Goal: Task Accomplishment & Management: Use online tool/utility

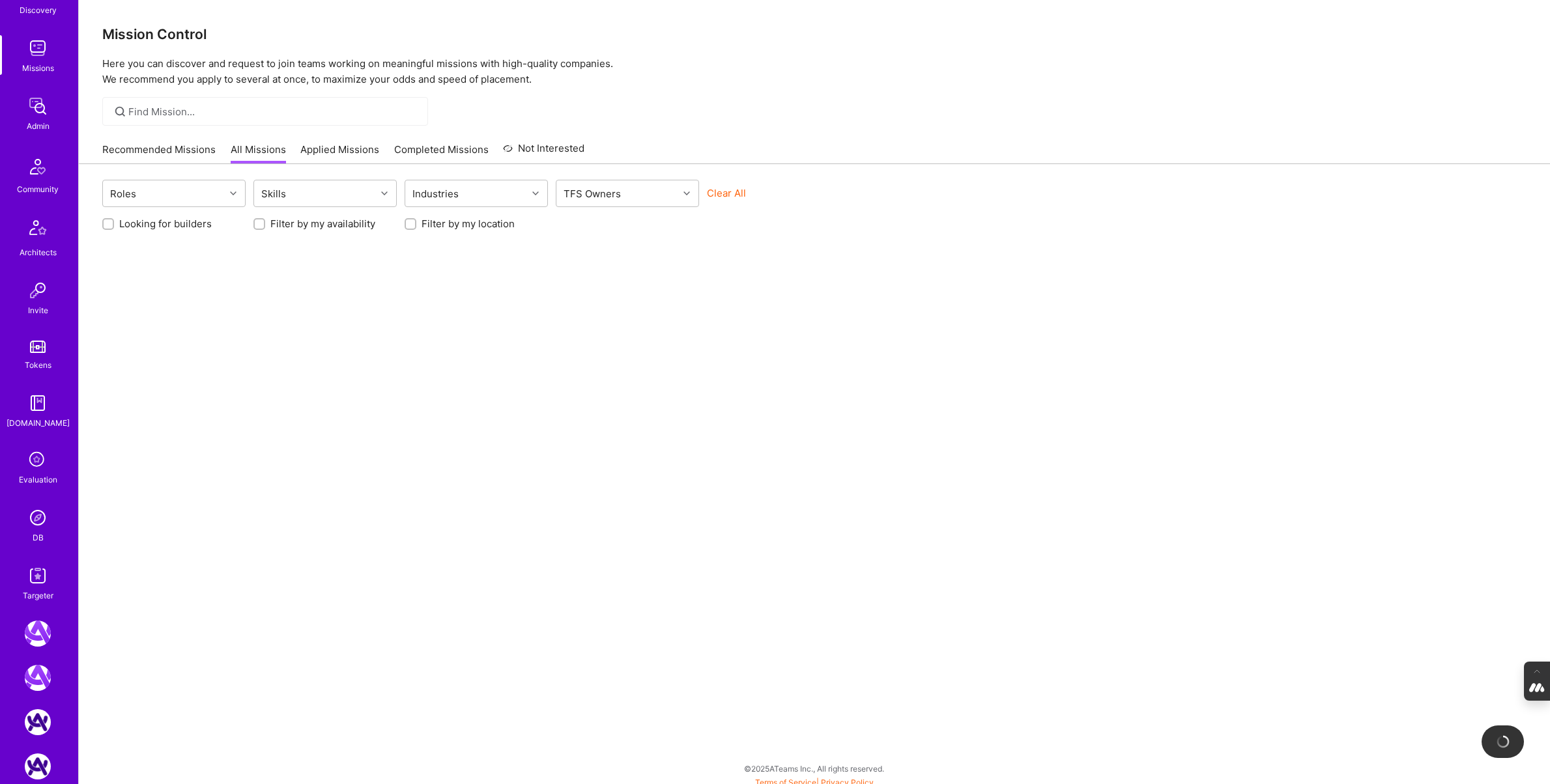
scroll to position [163, 0]
click at [30, 475] on div "Evaluation" at bounding box center [37, 475] width 38 height 13
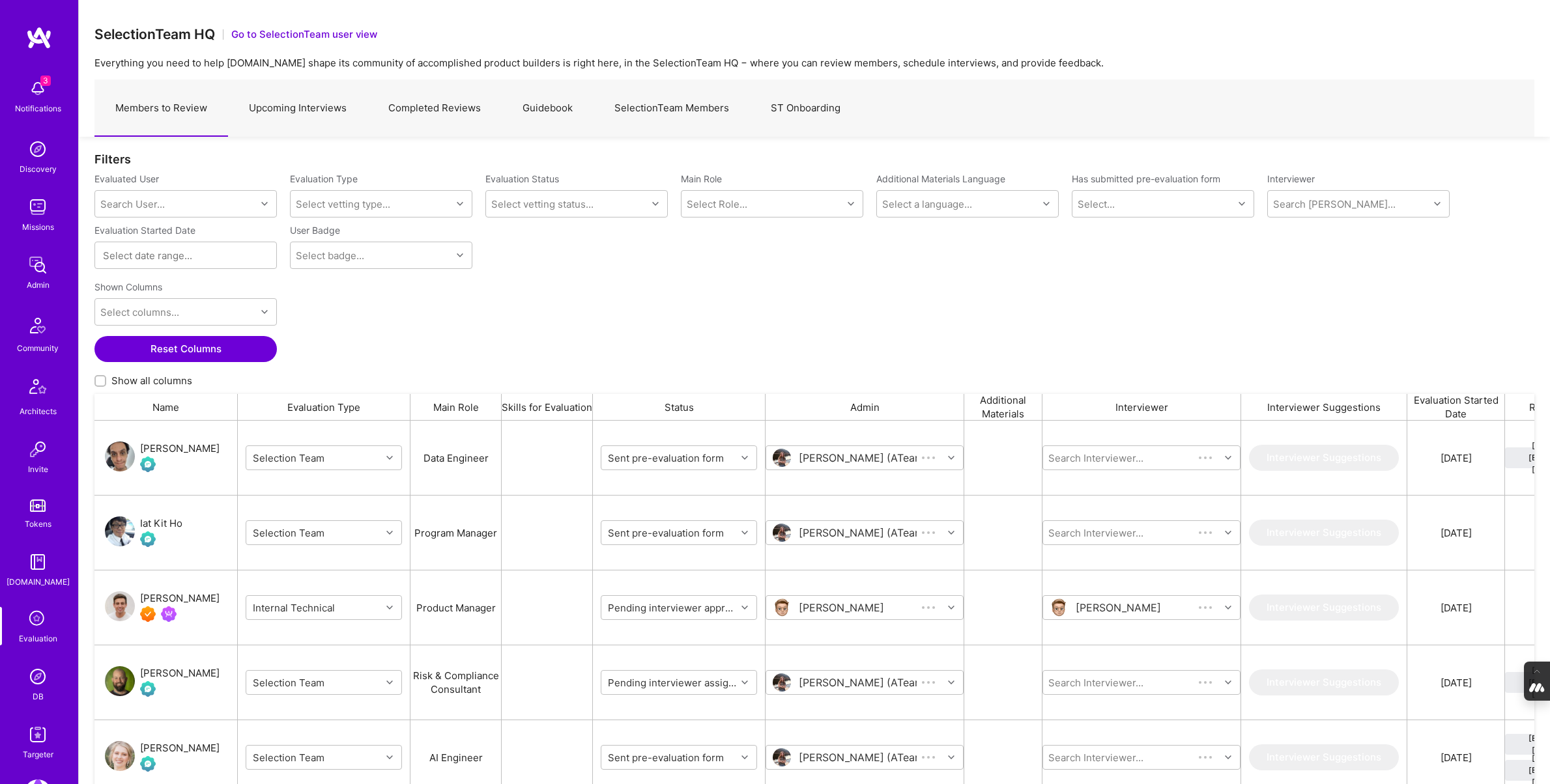
scroll to position [648, 1440]
click at [1091, 681] on input "grid" at bounding box center [1131, 682] width 157 height 13
type input "[PERSON_NAME]"
click at [1109, 712] on div "[PERSON_NAME]" at bounding box center [1135, 714] width 85 height 13
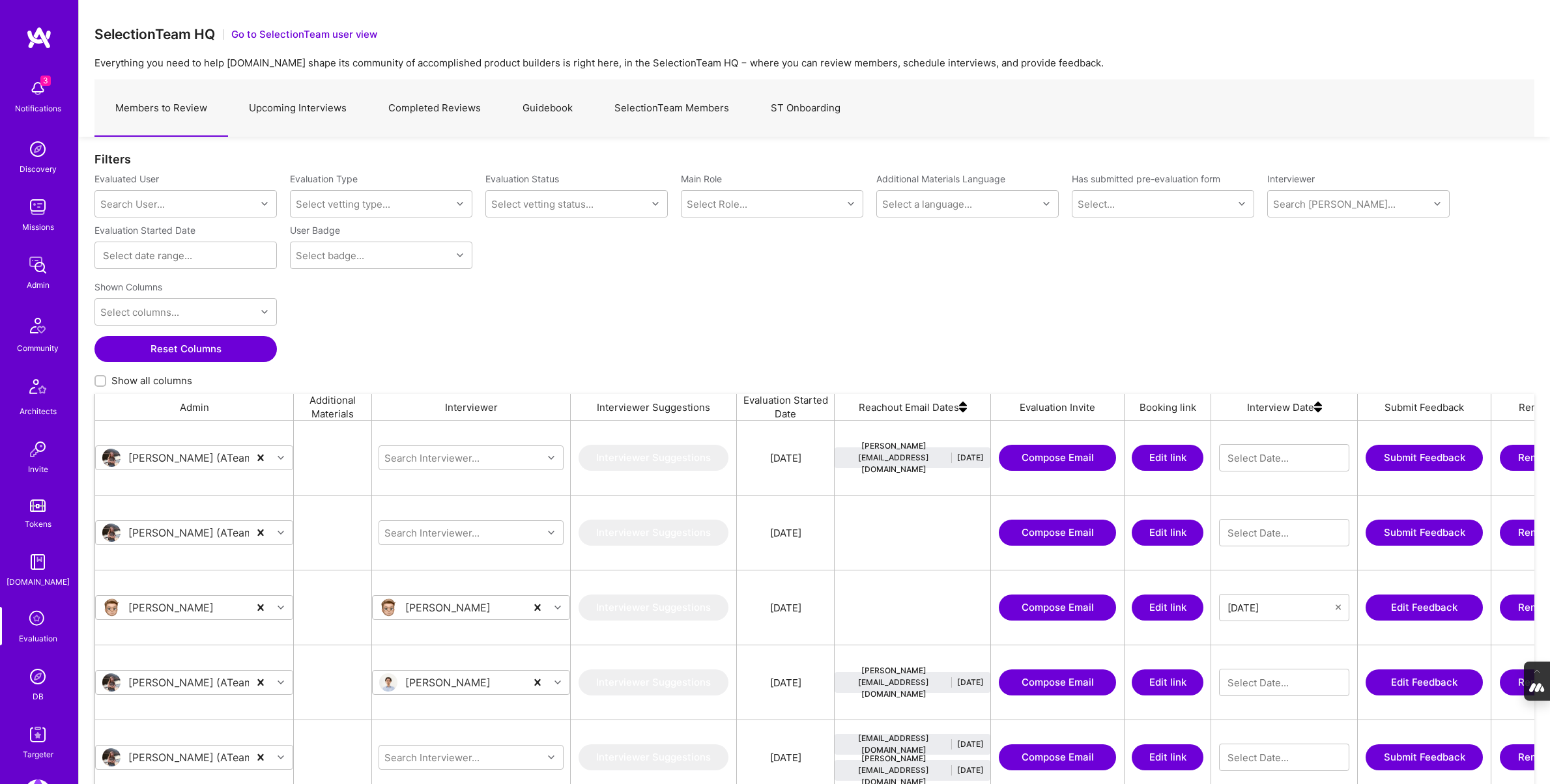
scroll to position [0, 678]
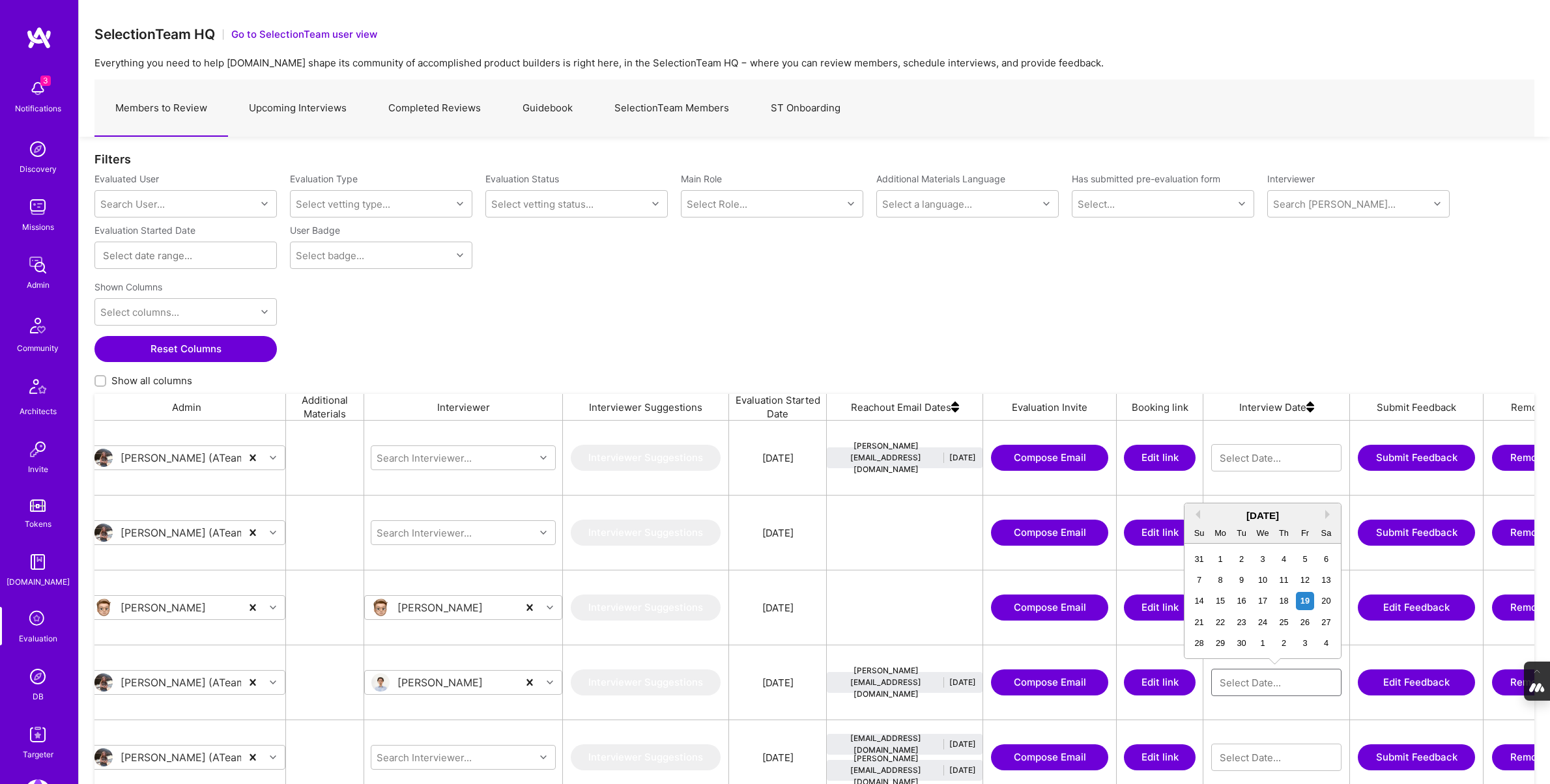
click at [1242, 684] on input "grid" at bounding box center [1276, 682] width 113 height 13
click at [1307, 598] on div "19" at bounding box center [1305, 601] width 18 height 18
type input "[DATE]"
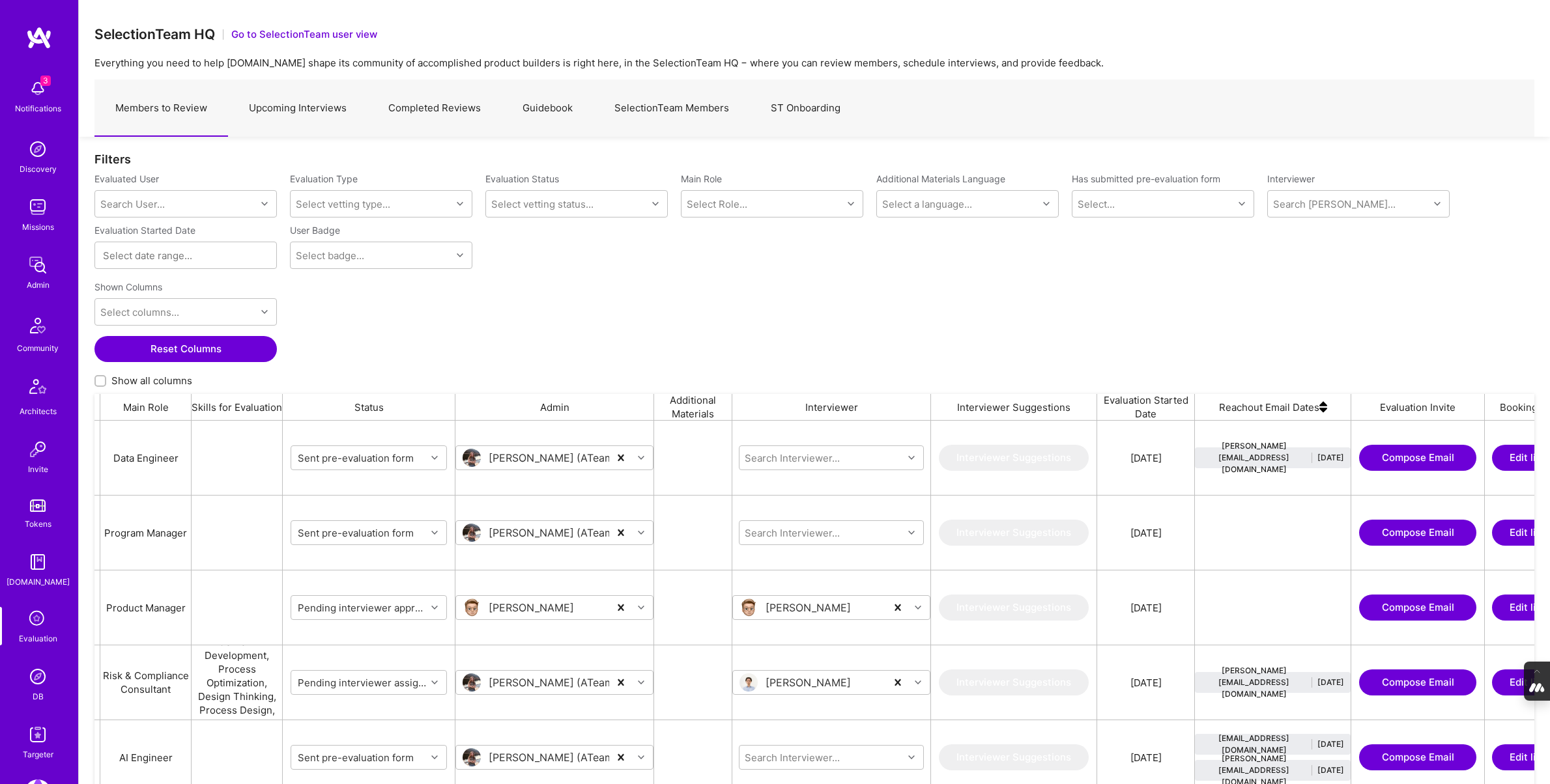
scroll to position [0, 0]
